Goal: Task Accomplishment & Management: Manage account settings

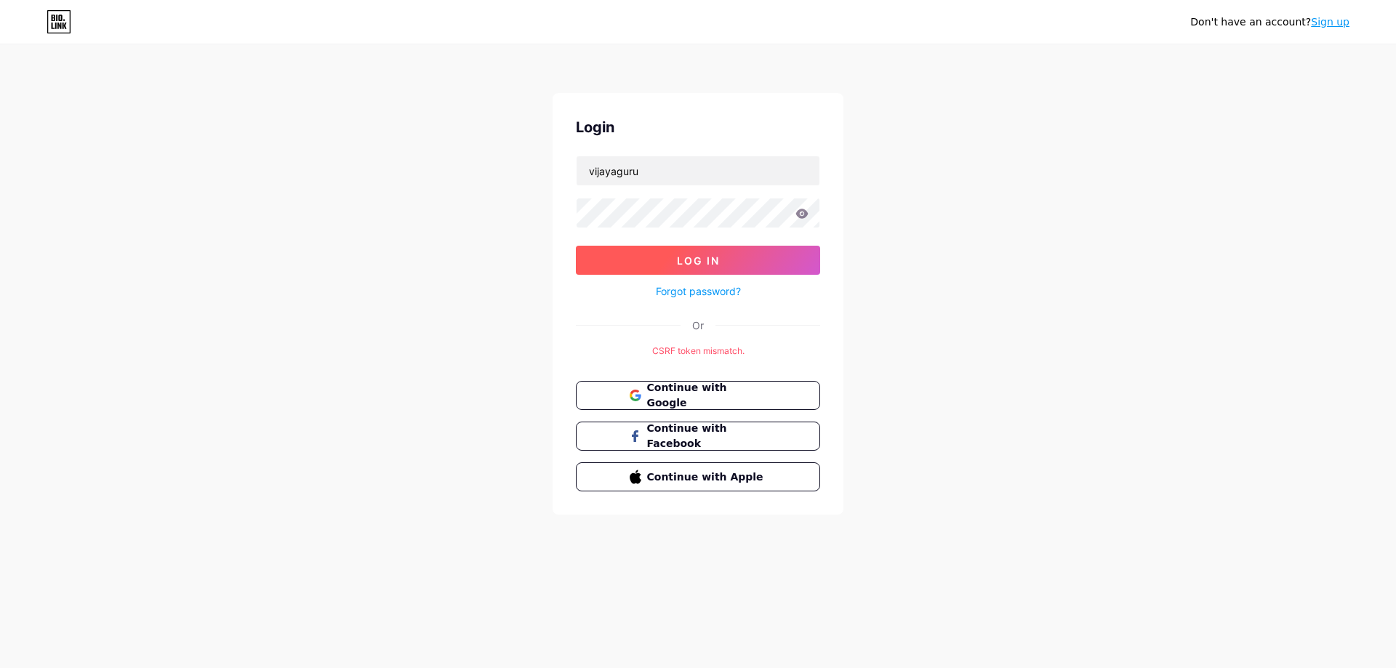
click at [747, 273] on button "Log In" at bounding box center [698, 260] width 244 height 29
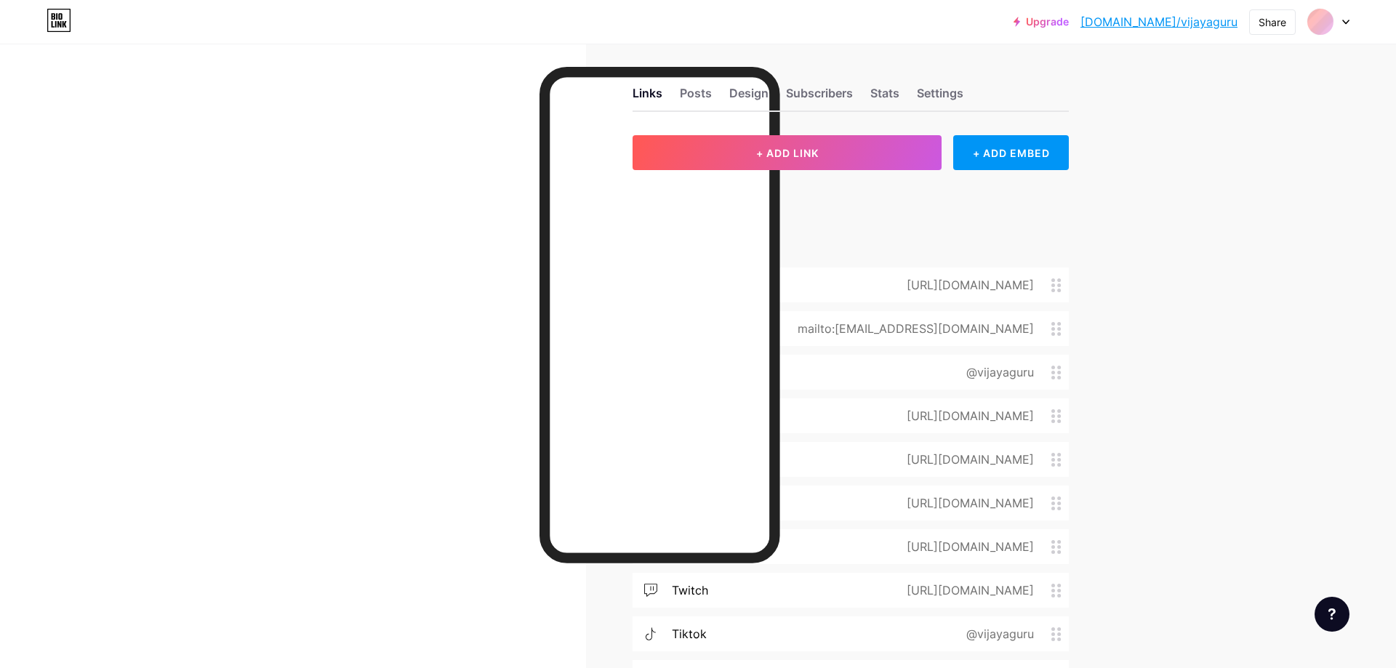
click at [1374, 25] on div at bounding box center [698, 32] width 1396 height 65
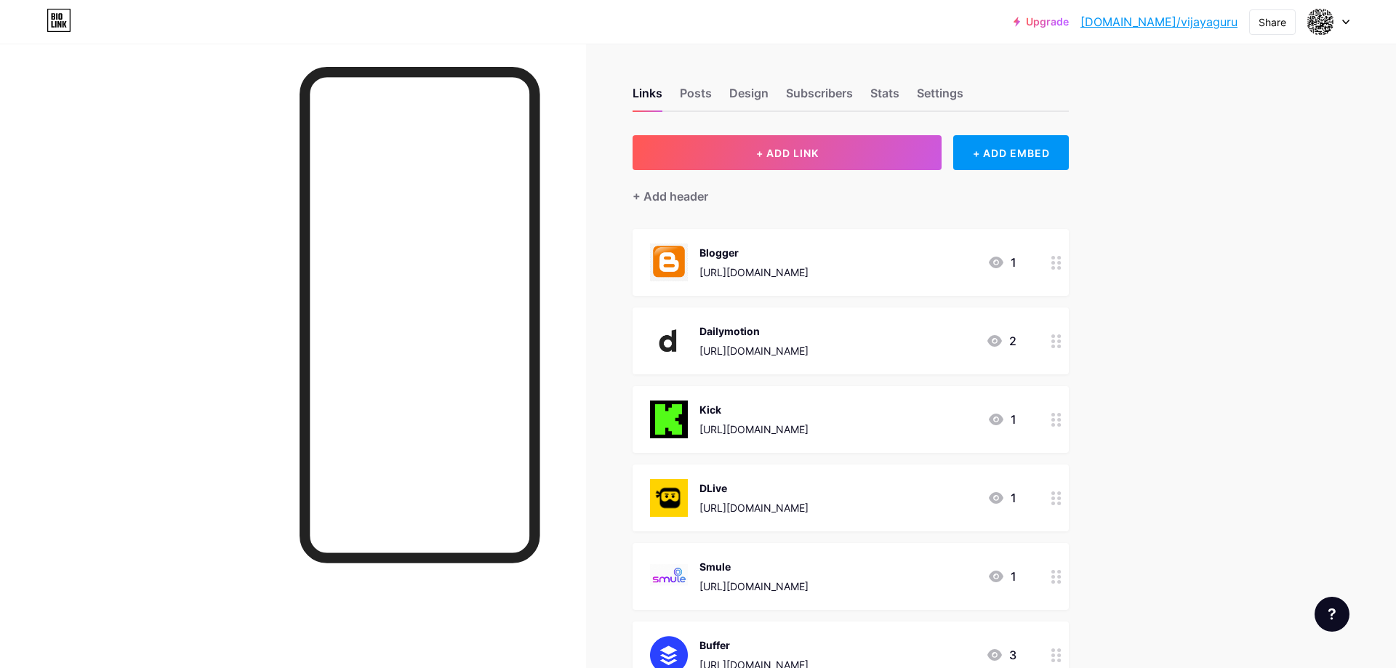
click at [1378, 30] on div at bounding box center [698, 32] width 1396 height 65
click at [745, 92] on div "Design" at bounding box center [748, 97] width 39 height 26
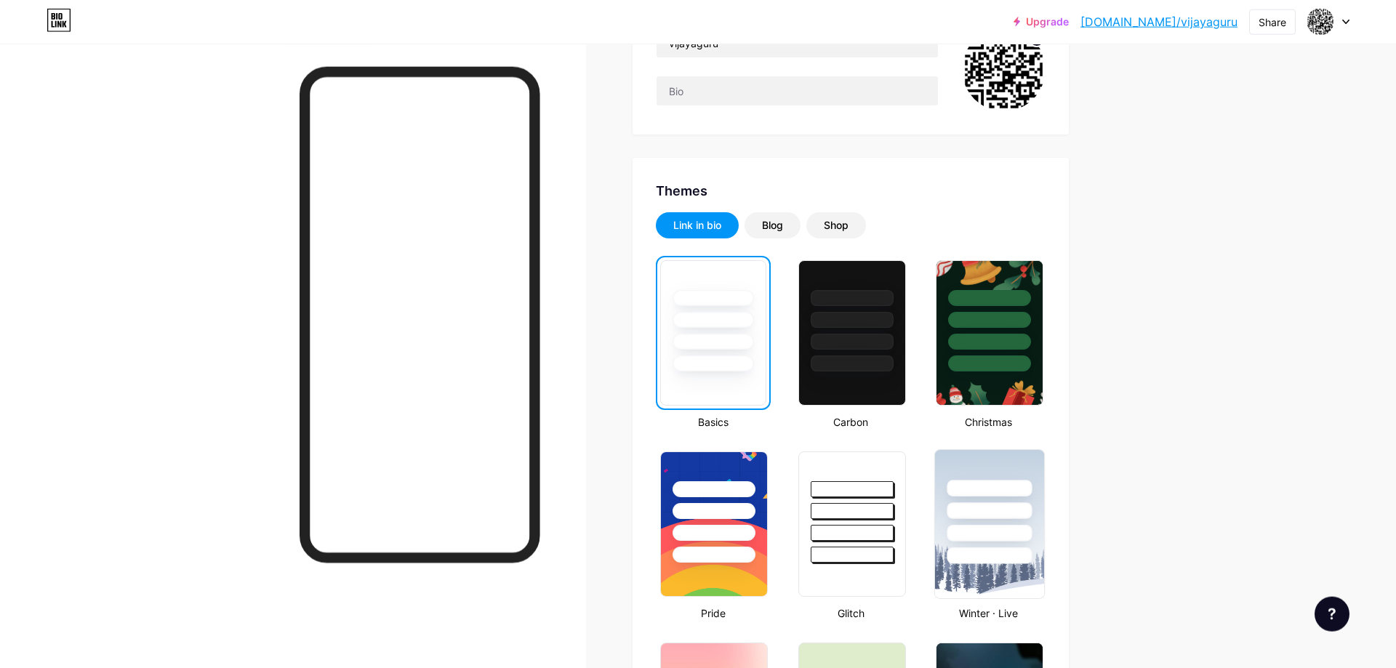
scroll to position [297, 0]
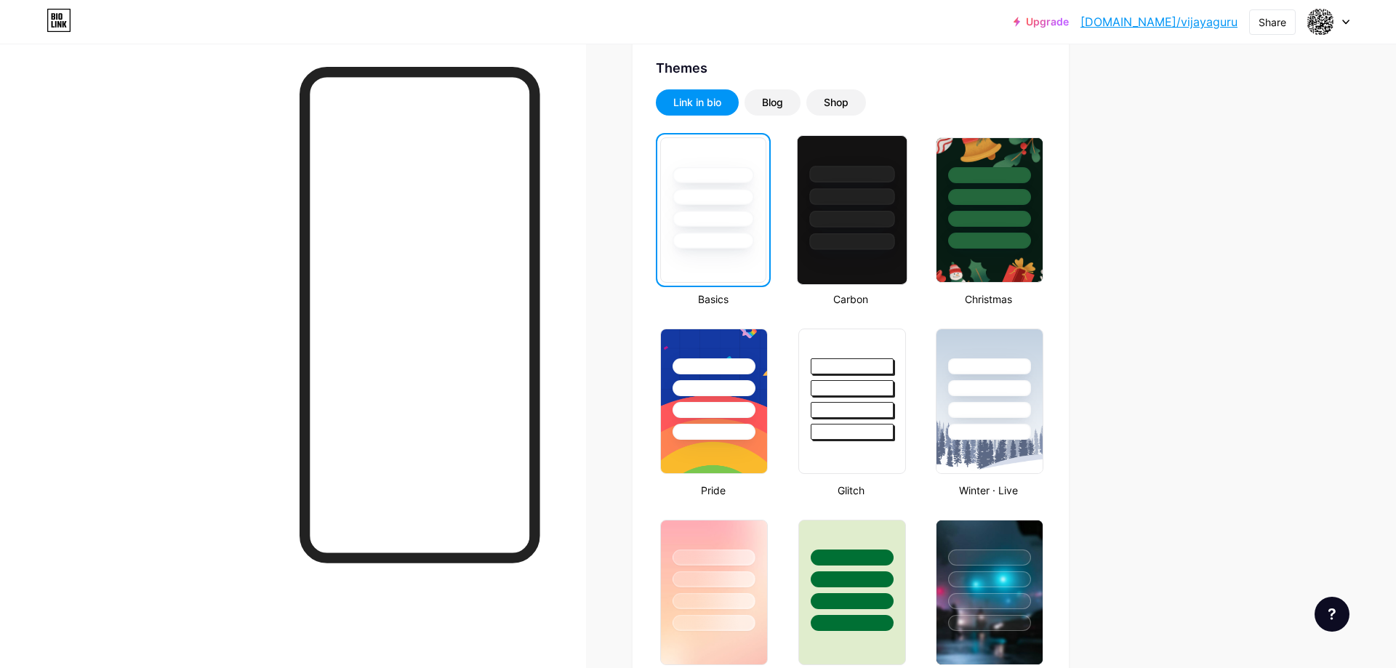
click at [856, 233] on div at bounding box center [852, 193] width 109 height 114
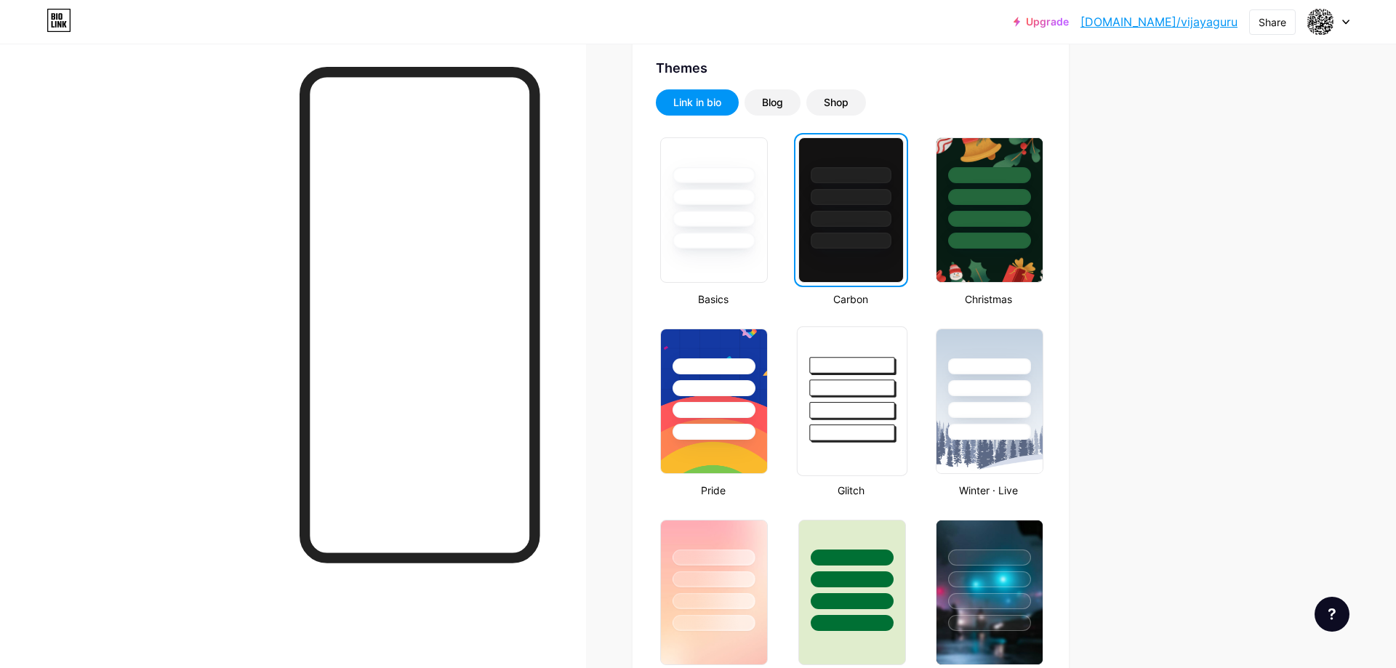
click at [850, 385] on div at bounding box center [851, 388] width 85 height 17
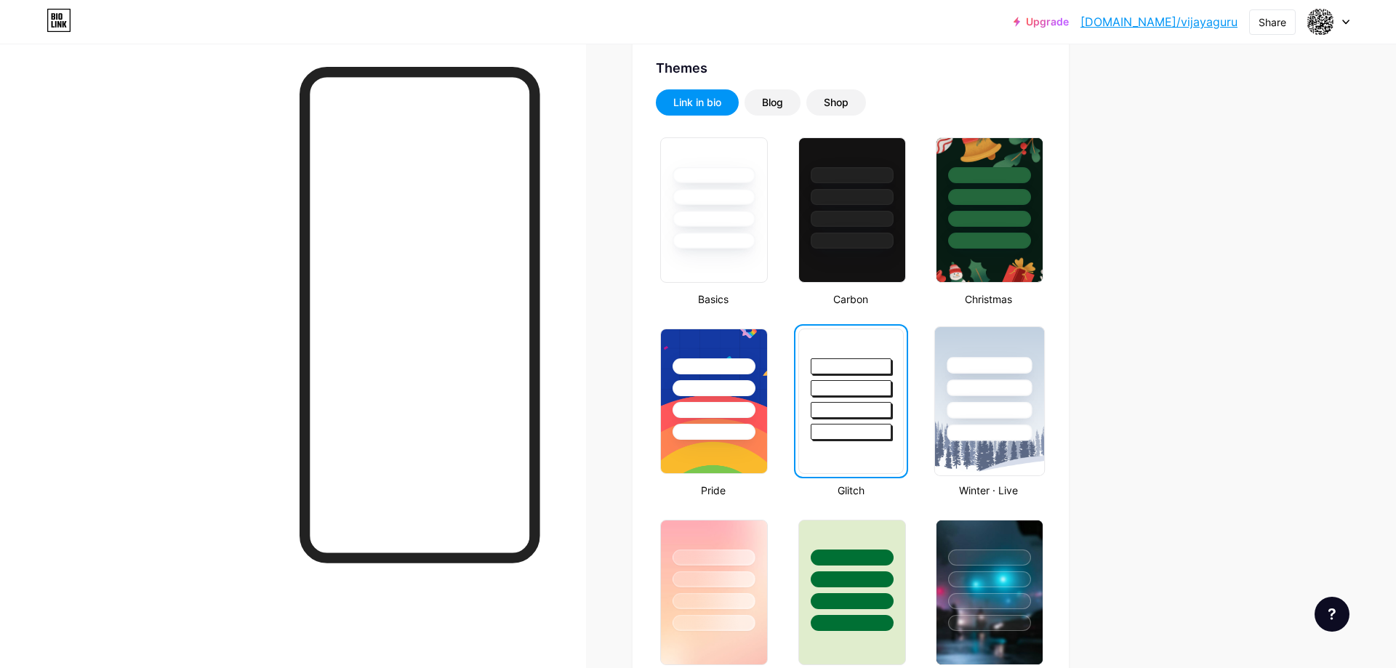
click at [1011, 405] on div at bounding box center [989, 410] width 85 height 17
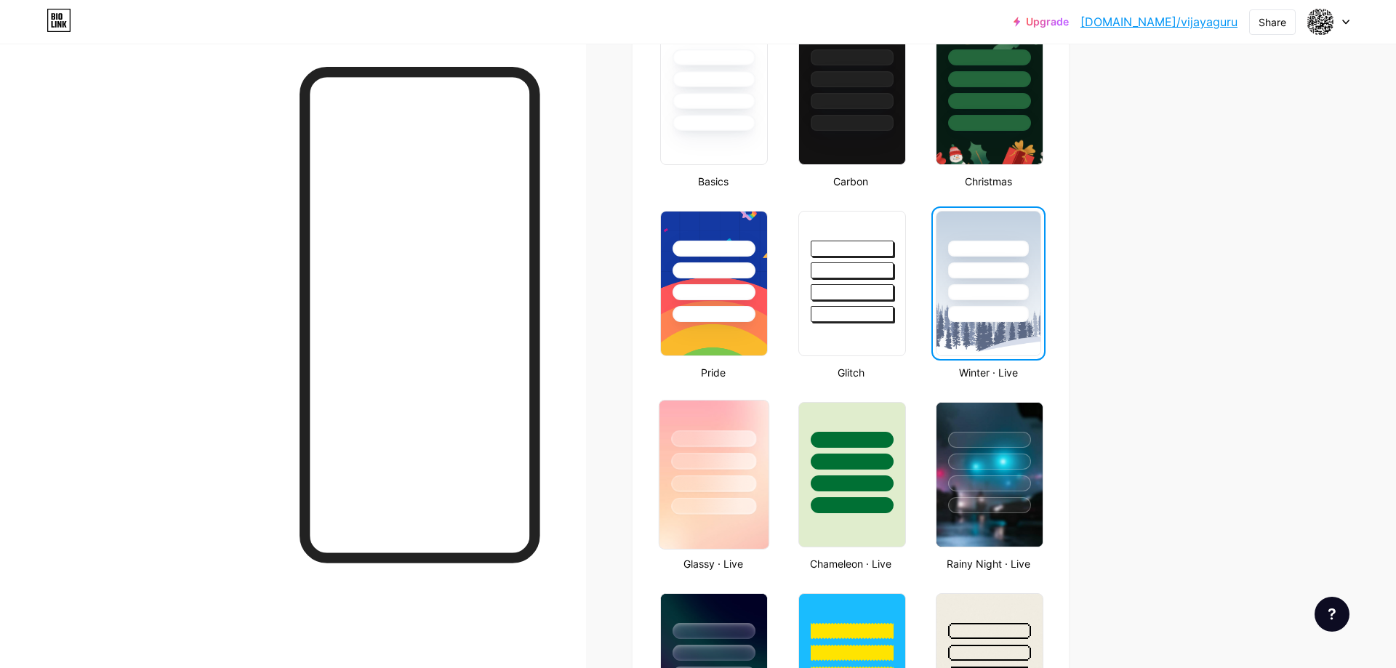
scroll to position [445, 0]
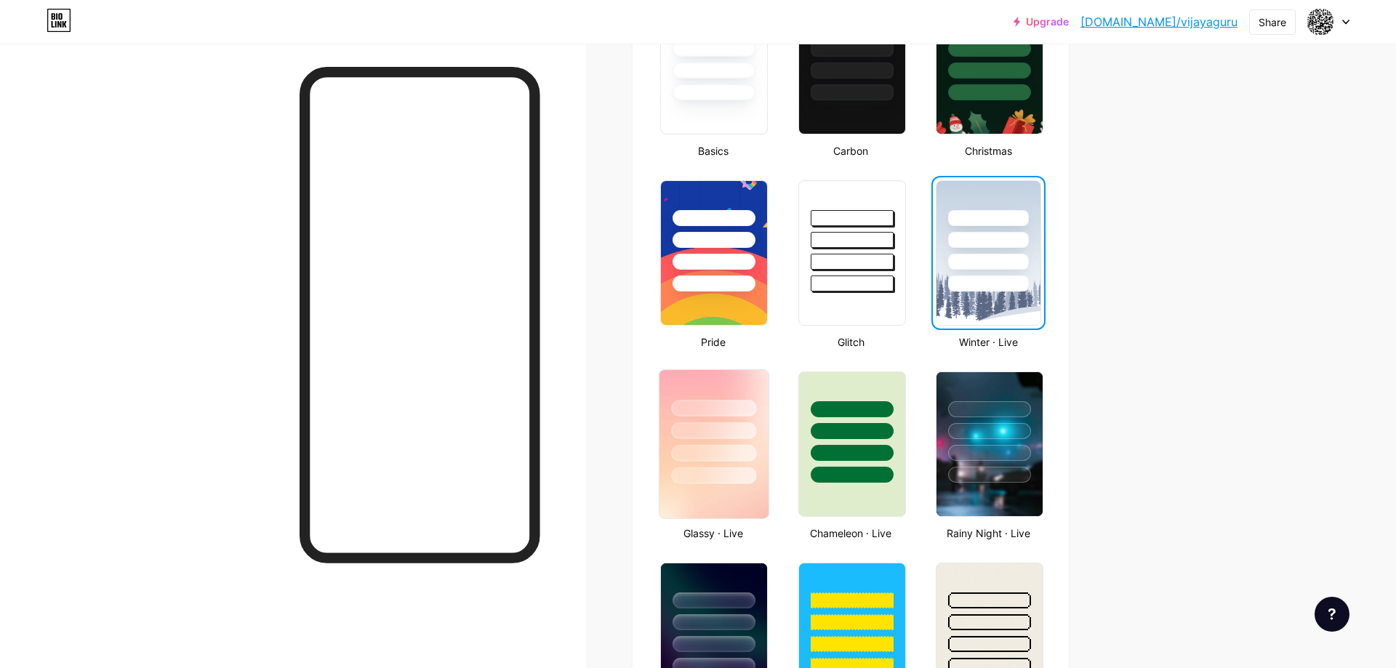
click at [714, 438] on div at bounding box center [714, 430] width 85 height 17
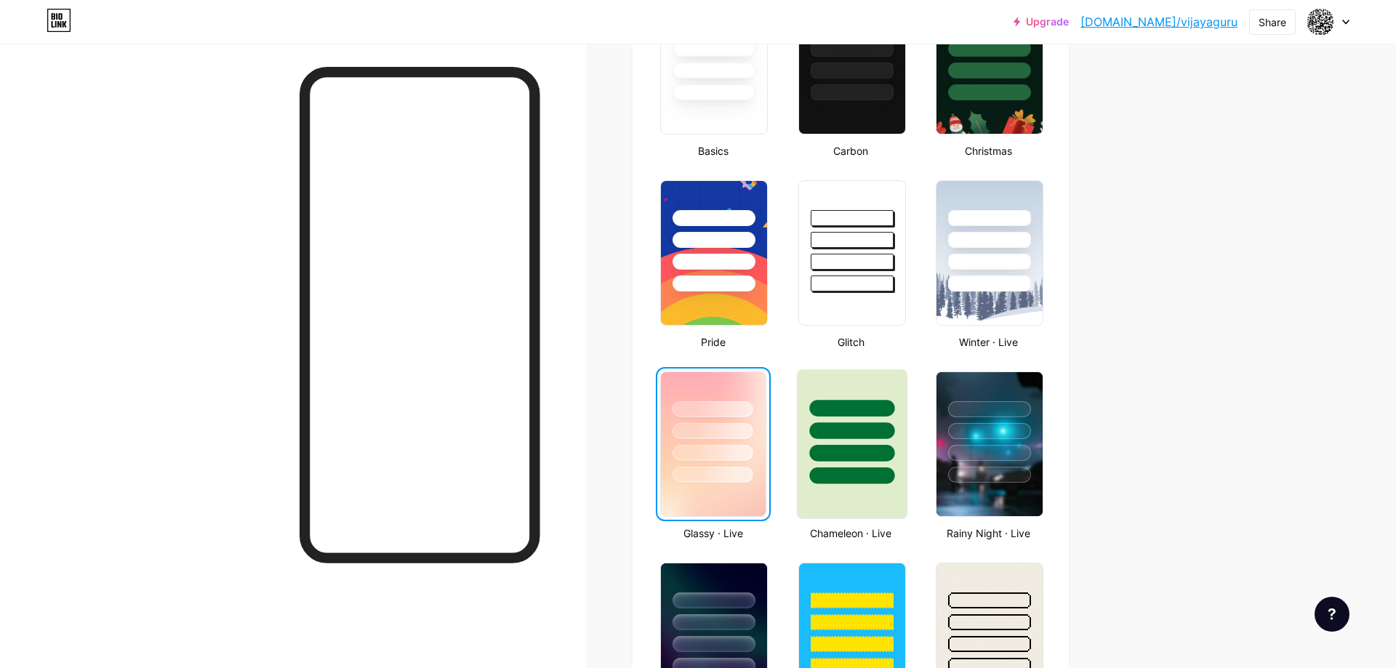
click at [875, 432] on div at bounding box center [851, 430] width 85 height 17
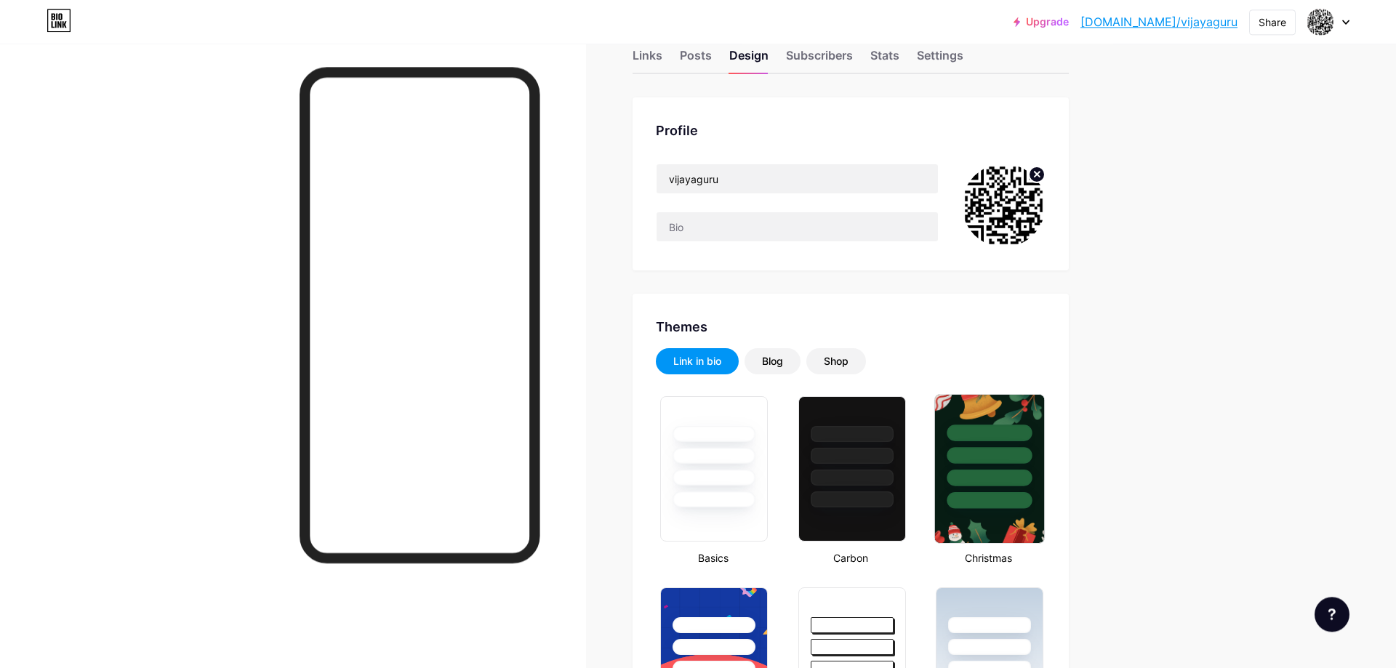
scroll to position [0, 0]
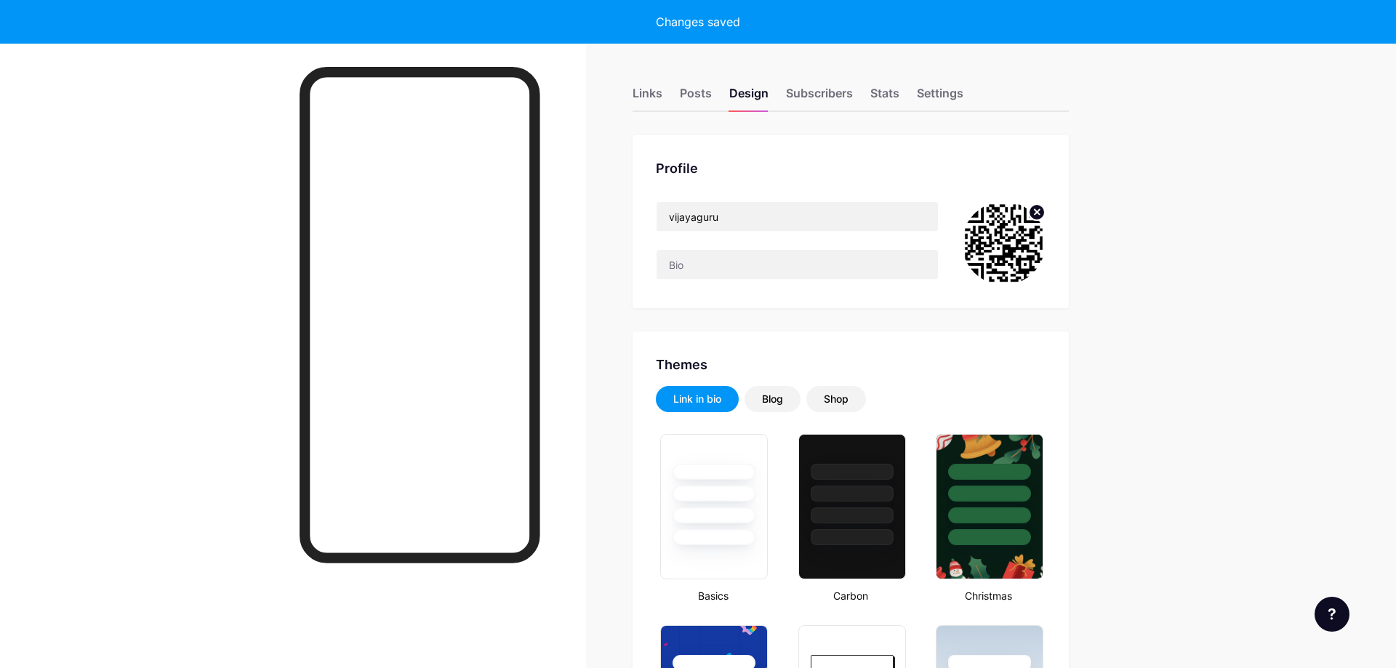
click at [1036, 208] on circle at bounding box center [1037, 212] width 16 height 16
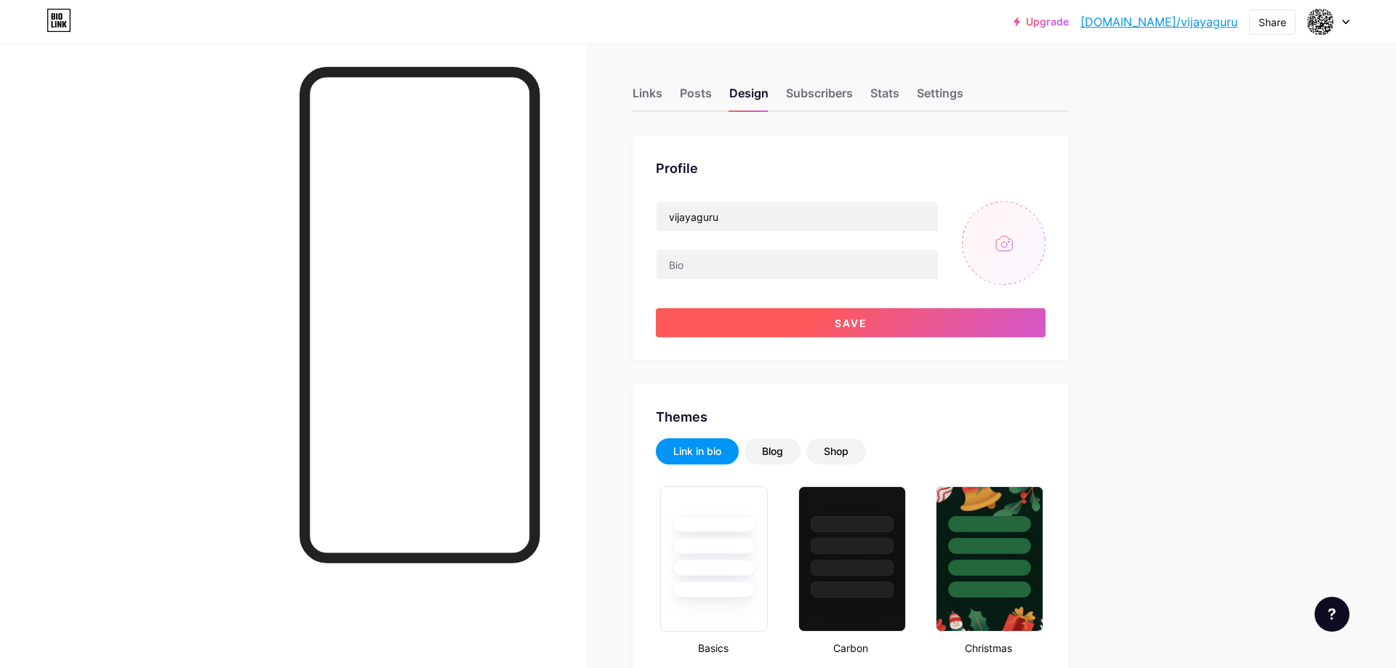
click at [898, 325] on button "Save" at bounding box center [851, 322] width 390 height 29
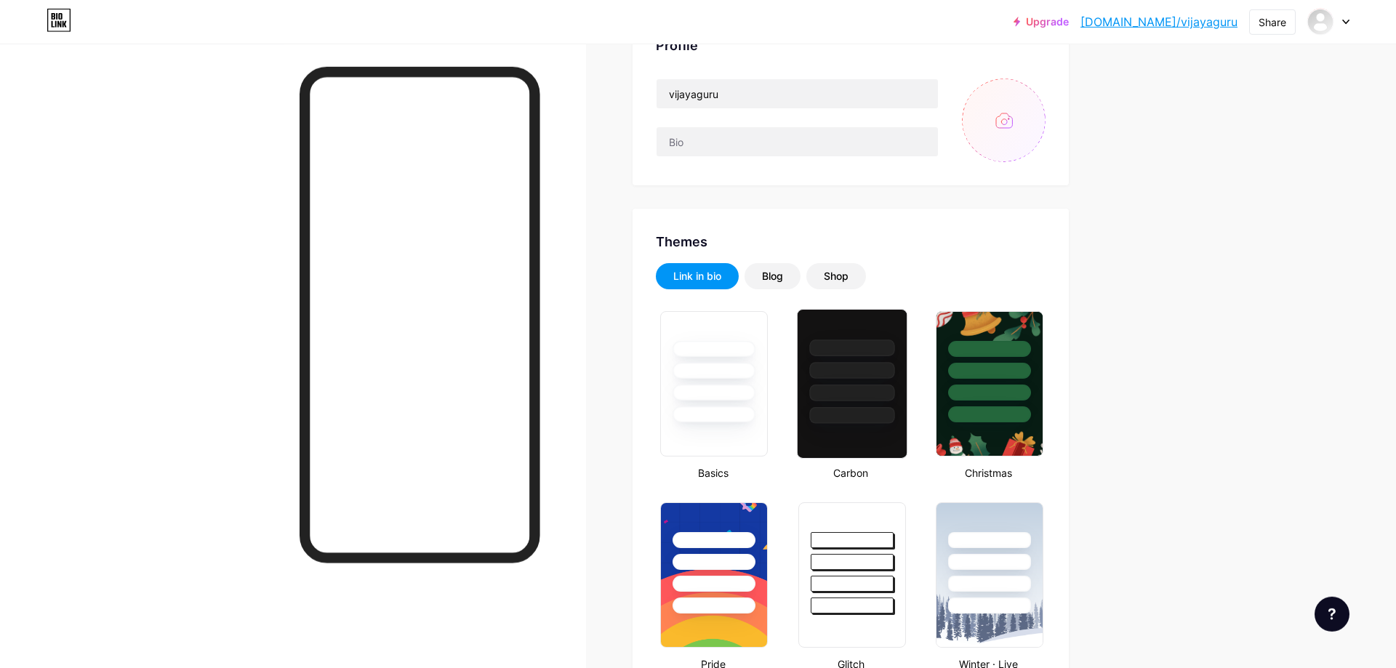
scroll to position [148, 0]
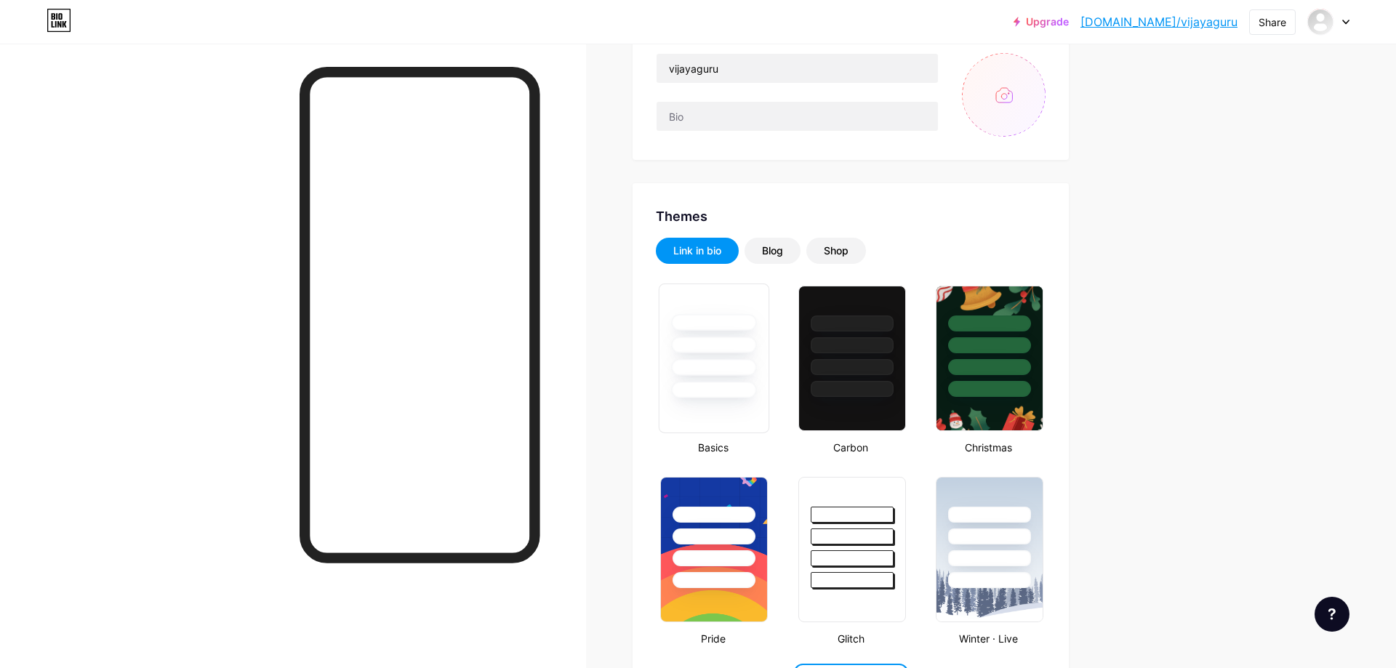
click at [727, 358] on div at bounding box center [713, 341] width 109 height 114
click at [877, 536] on div at bounding box center [851, 536] width 85 height 17
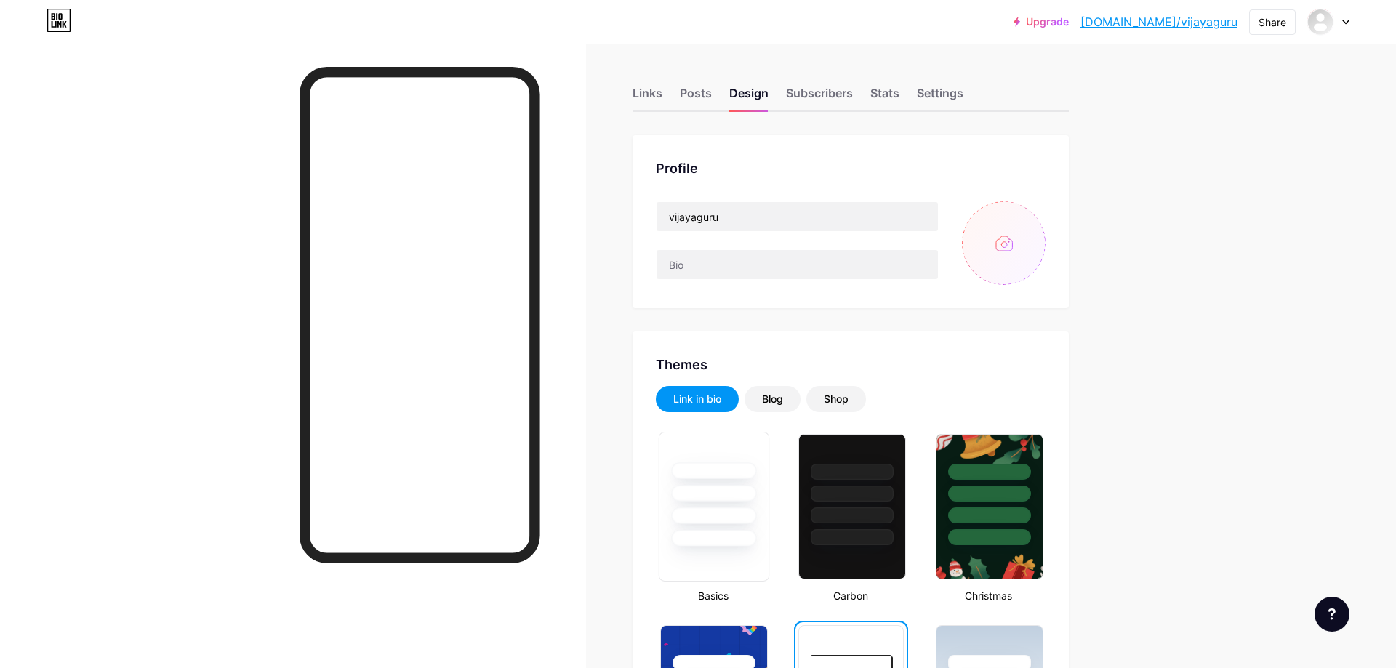
click at [728, 492] on div at bounding box center [714, 493] width 85 height 17
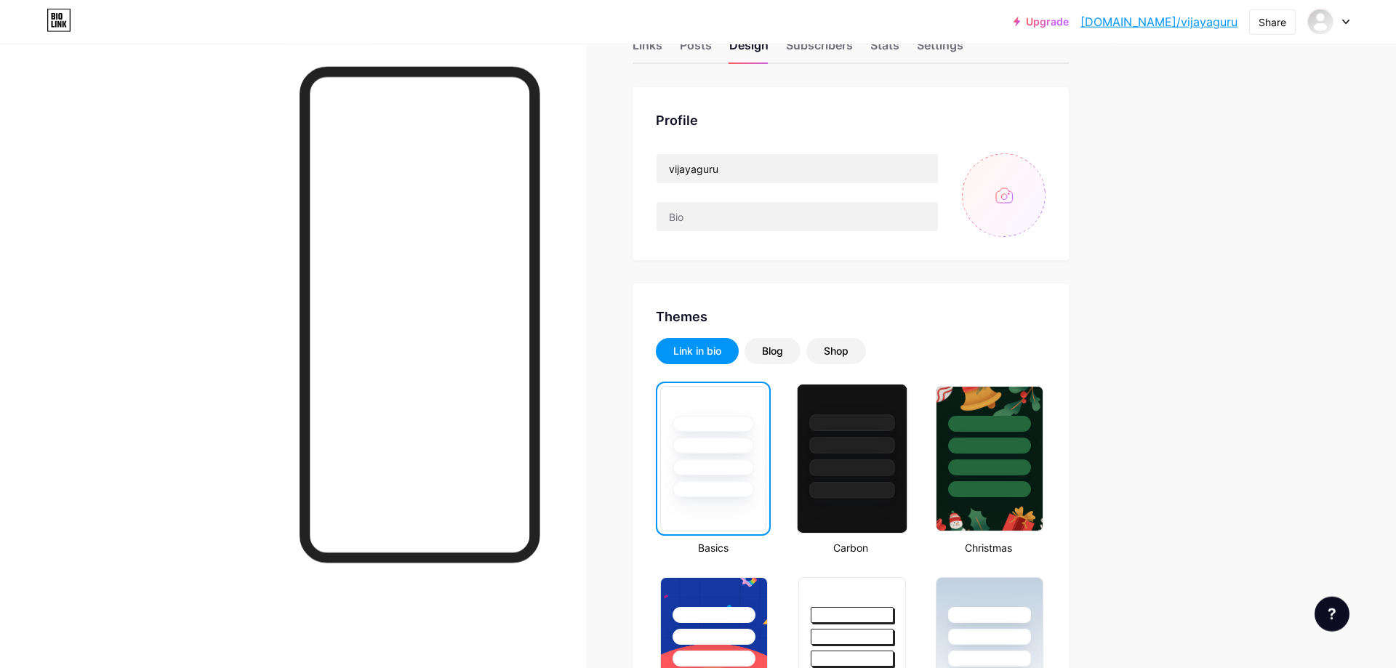
scroll to position [74, 0]
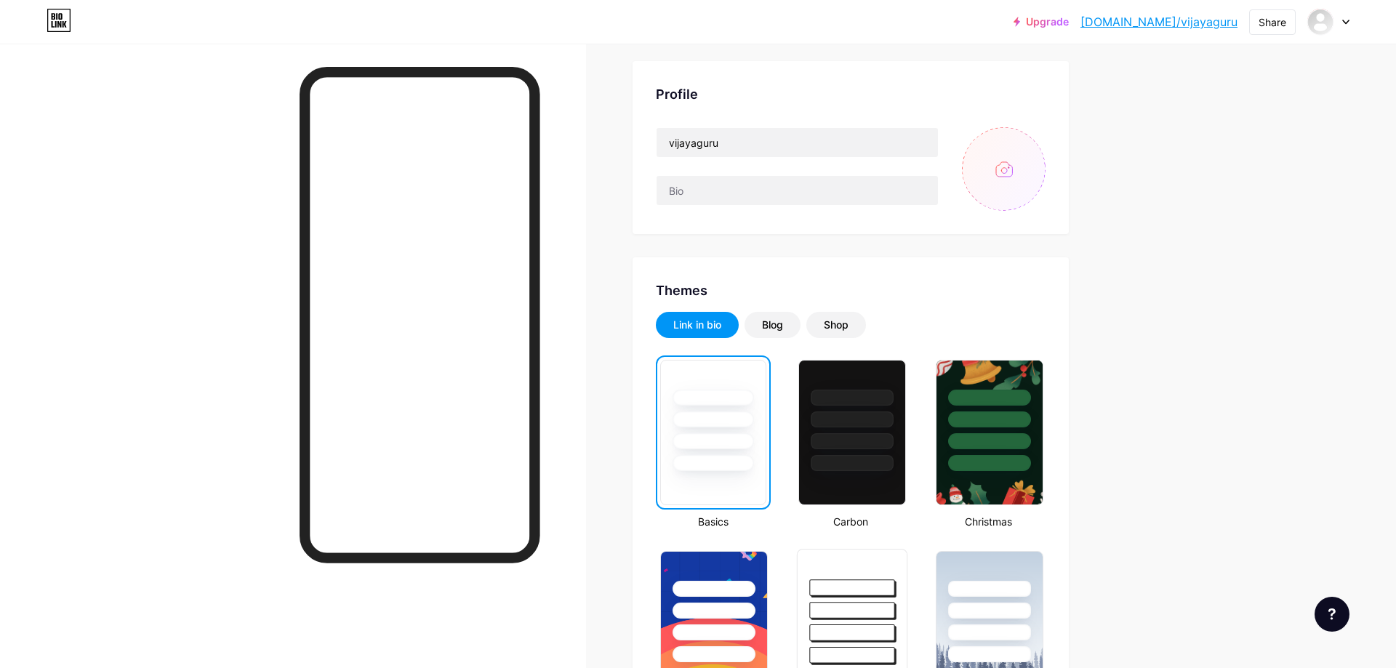
click at [859, 600] on div at bounding box center [852, 607] width 109 height 114
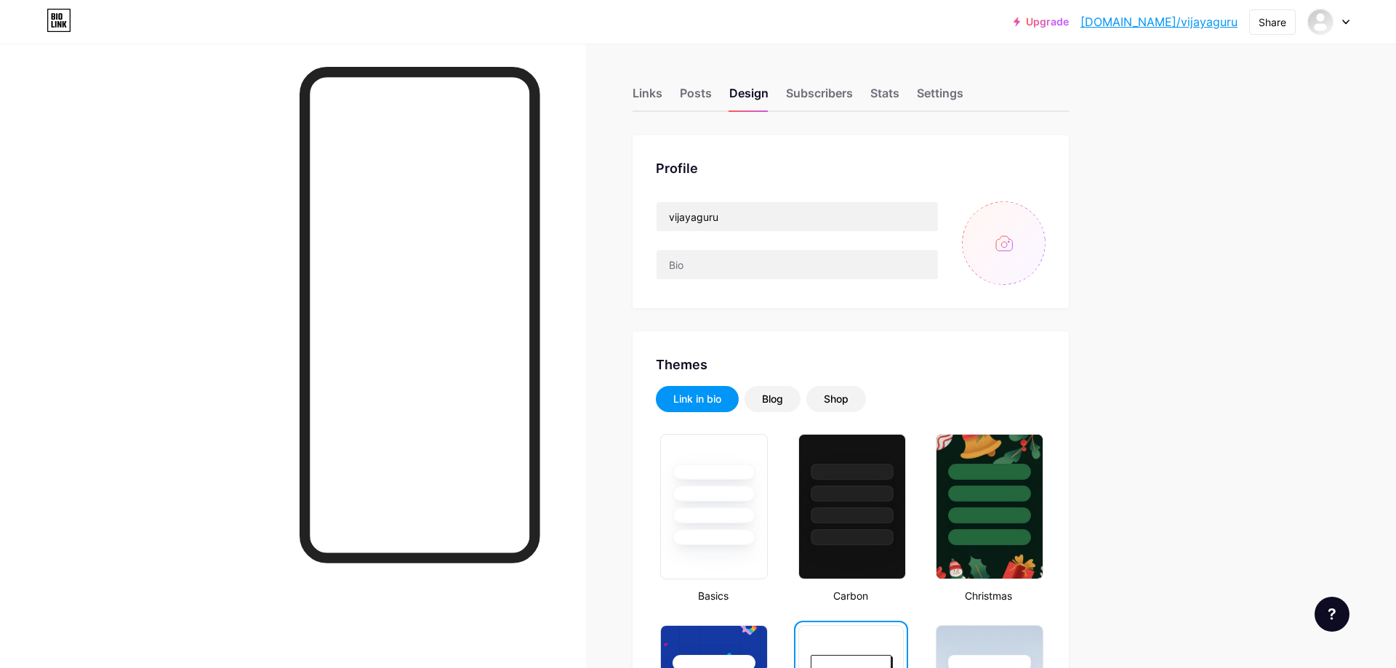
scroll to position [0, 0]
click at [1218, 21] on link "[DOMAIN_NAME]/vijayaguru" at bounding box center [1158, 21] width 157 height 17
click at [1181, 32] on div "Upgrade [DOMAIN_NAME]/vijaya... [DOMAIN_NAME]/vijayaguru" at bounding box center [1125, 22] width 224 height 26
click at [1181, 25] on link "[DOMAIN_NAME]/vijayaguru" at bounding box center [1158, 21] width 157 height 17
